Goal: Transaction & Acquisition: Purchase product/service

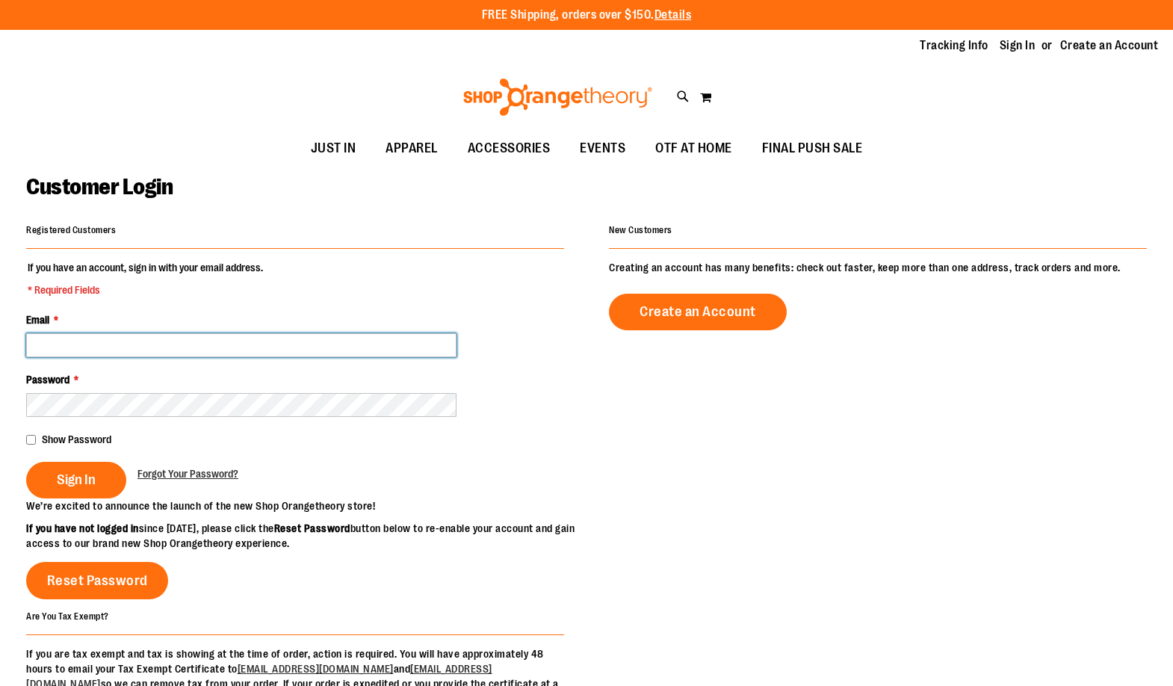
click at [182, 348] on input "Email *" at bounding box center [241, 345] width 431 height 24
click at [190, 340] on input "Email *" at bounding box center [241, 345] width 431 height 24
type input "**********"
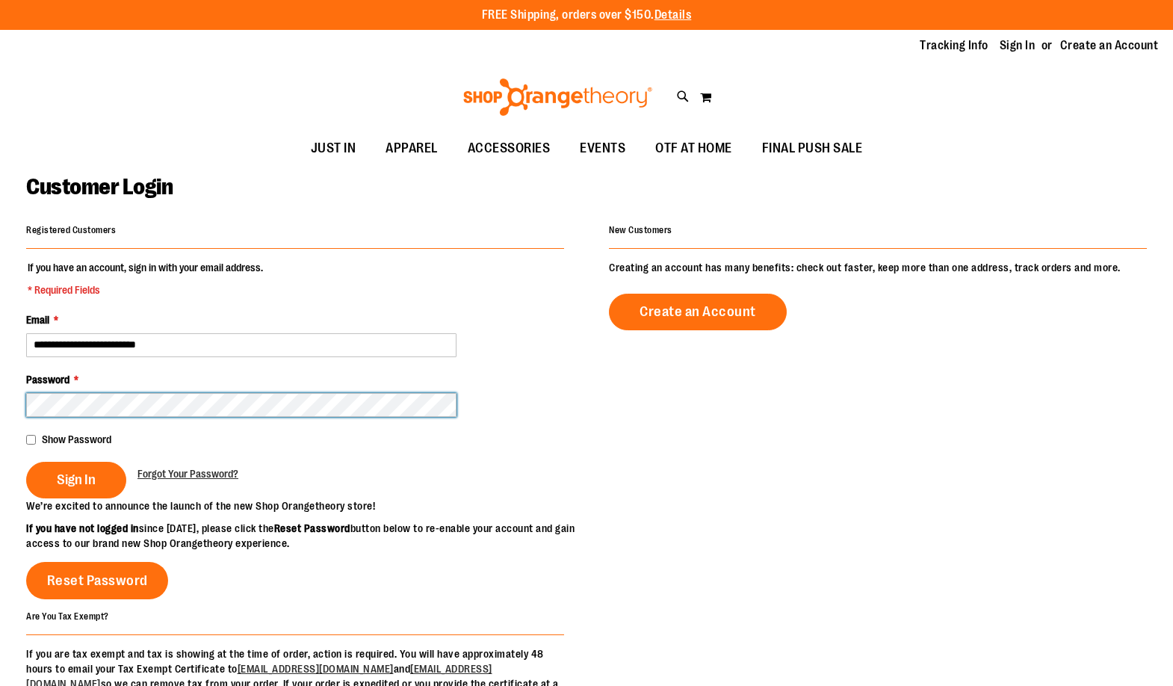
click at [26, 462] on button "Sign In" at bounding box center [76, 480] width 100 height 37
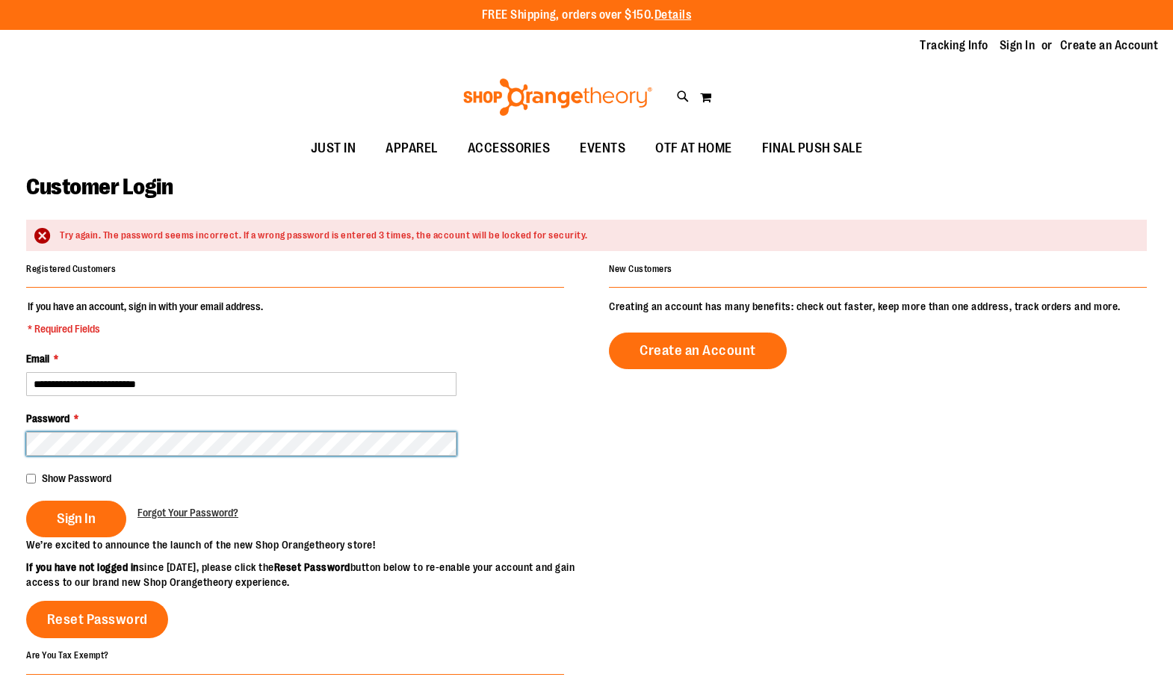
click at [26, 501] on button "Sign In" at bounding box center [76, 519] width 100 height 37
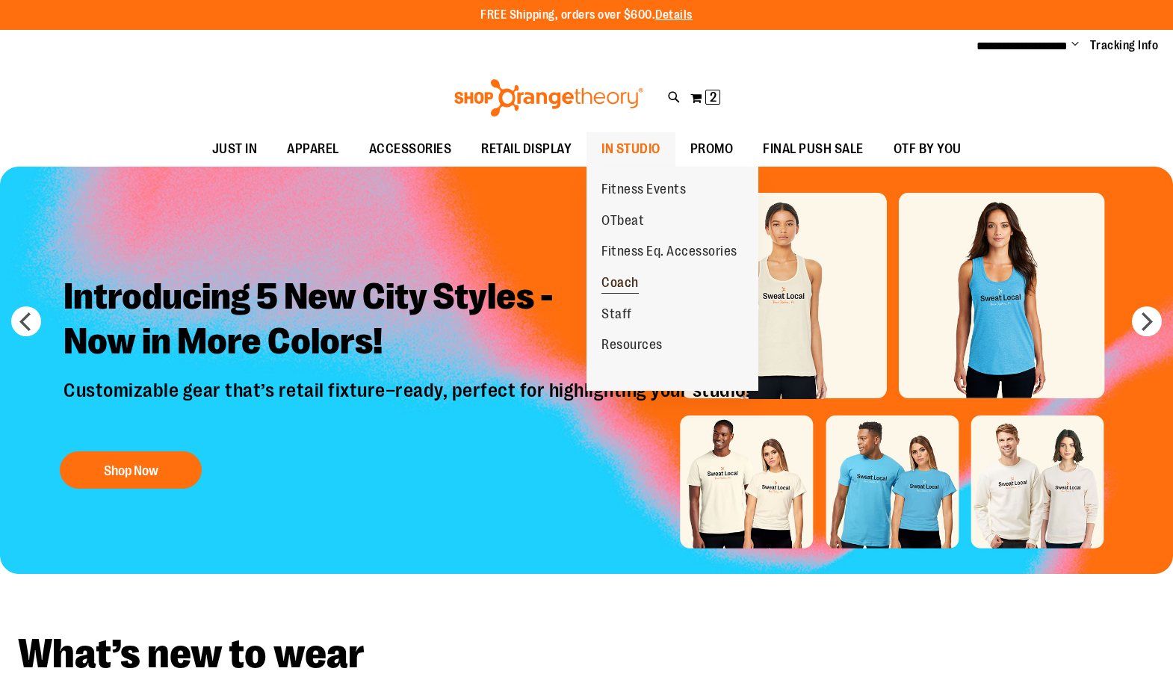
click at [618, 279] on span "Coach" at bounding box center [620, 284] width 37 height 19
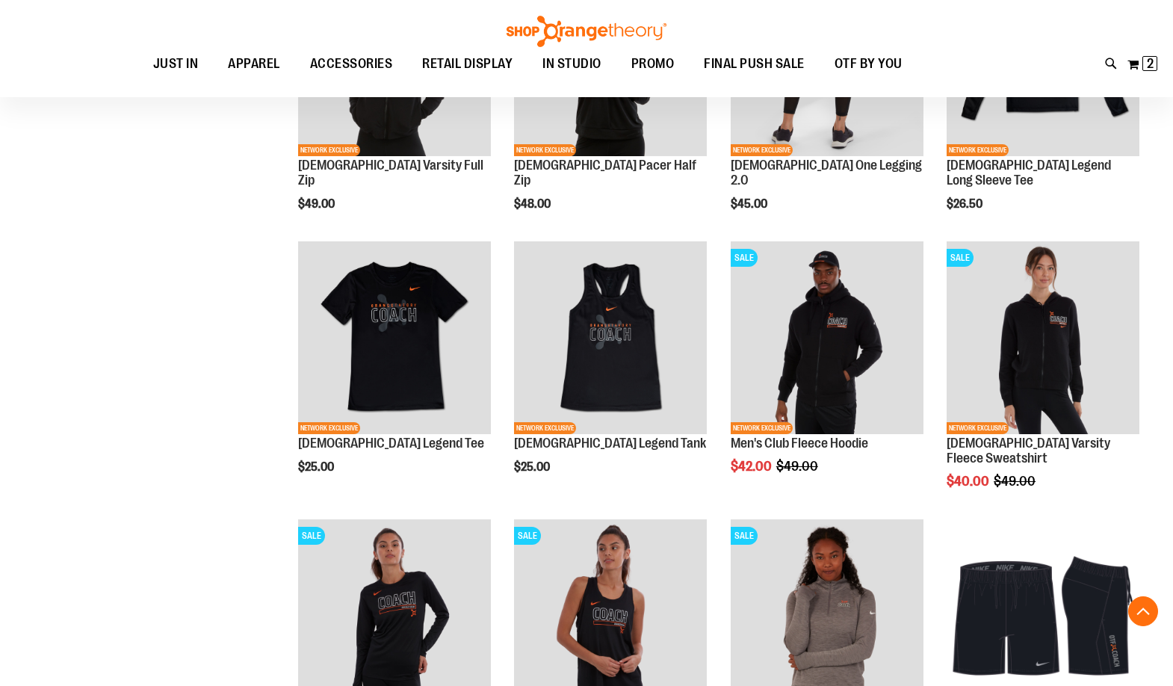
scroll to position [1046, 0]
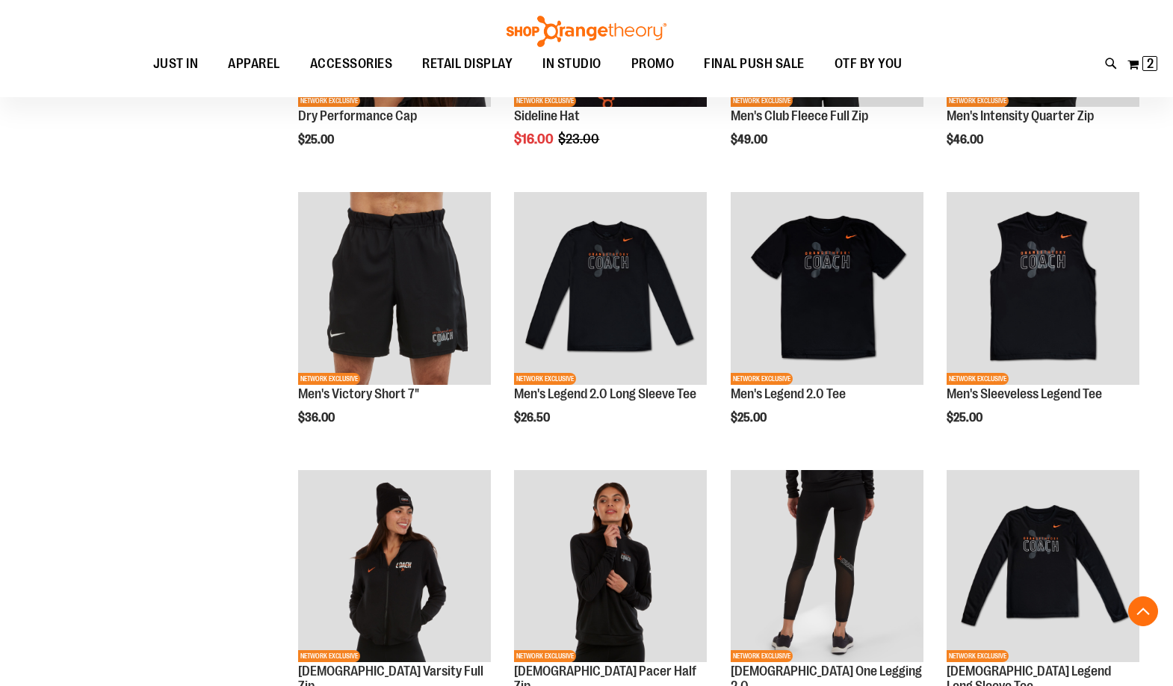
scroll to position [448, 0]
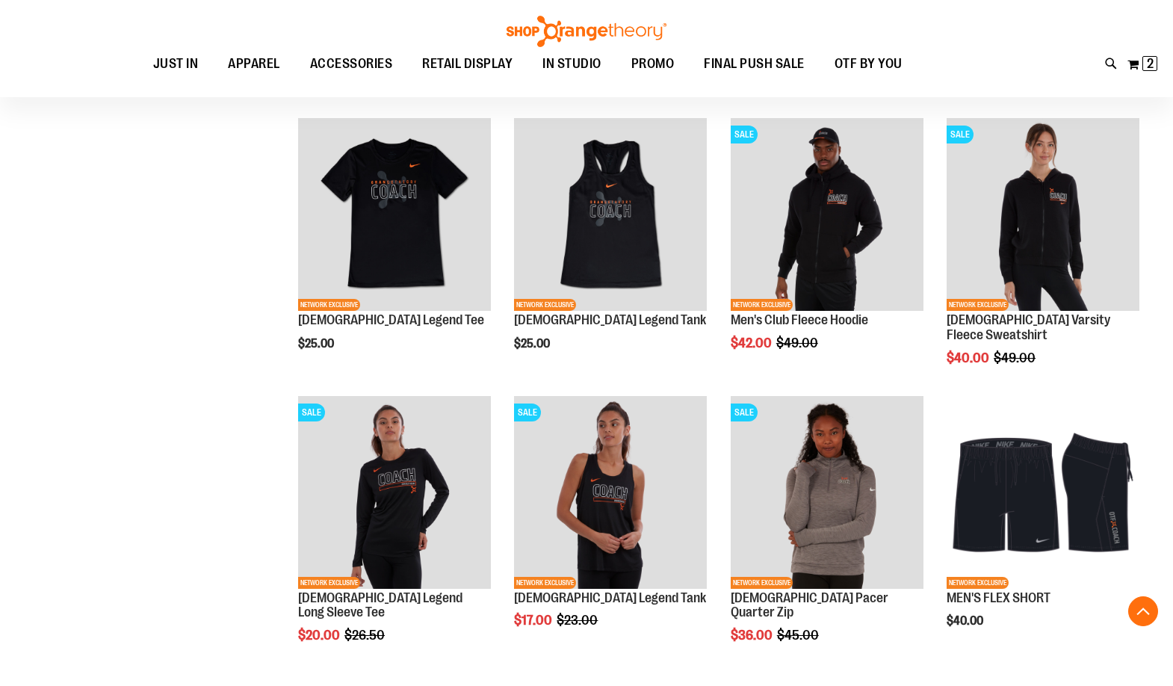
scroll to position [1046, 0]
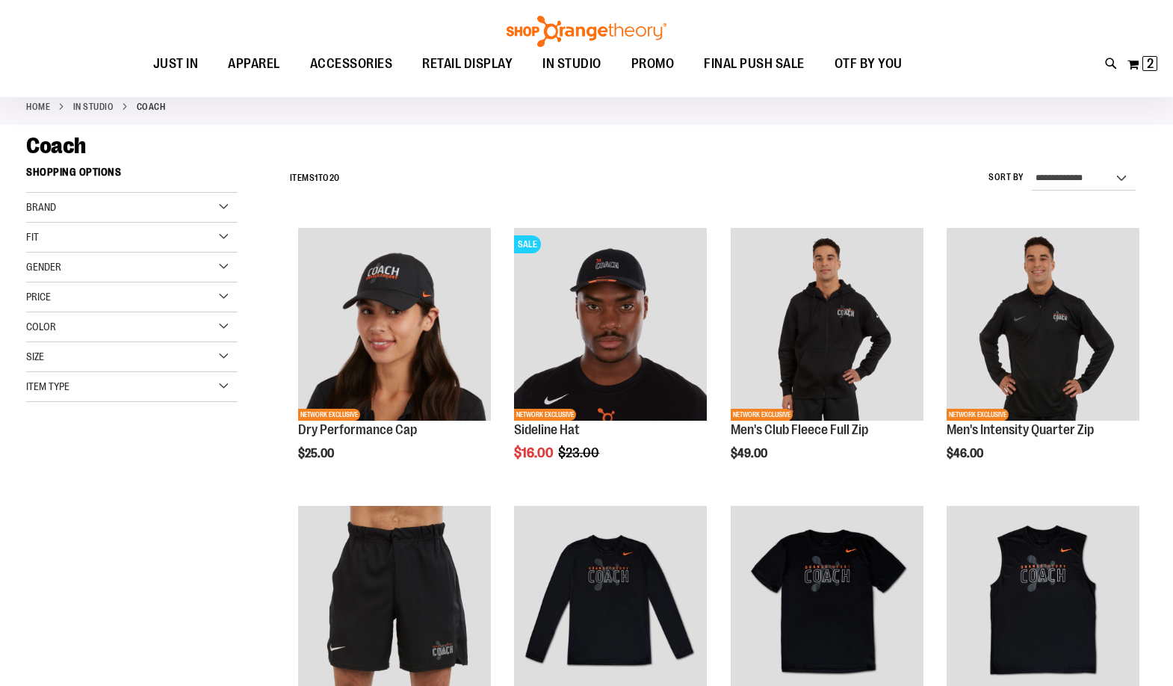
scroll to position [74, 0]
